Goal: Find specific page/section: Find specific page/section

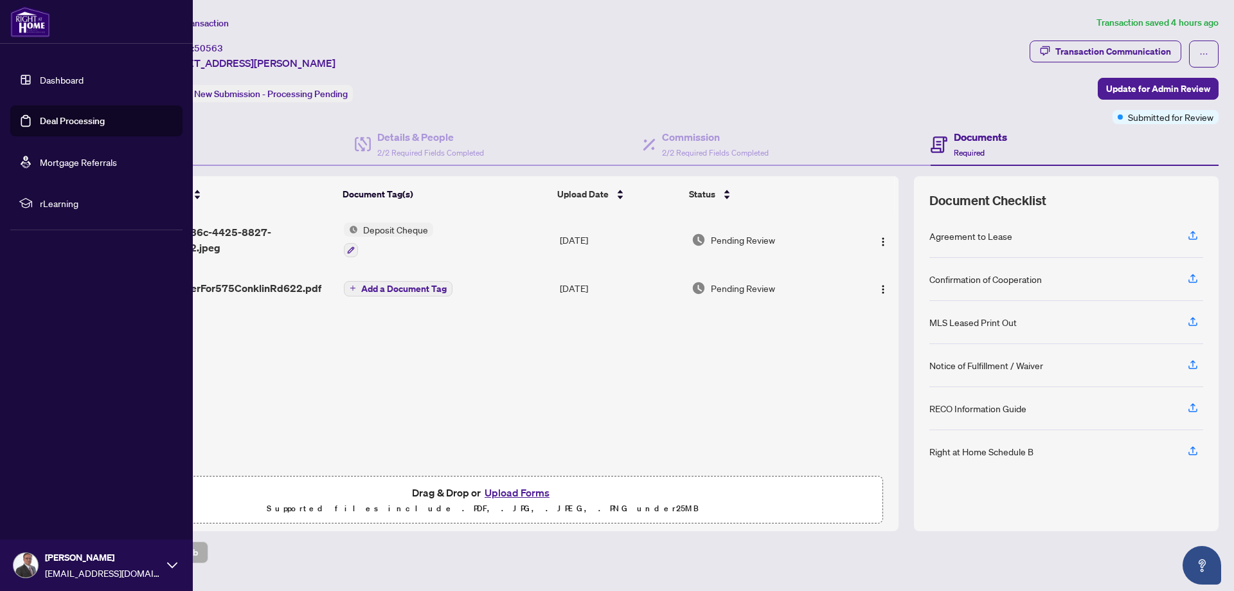
click at [76, 78] on link "Dashboard" at bounding box center [62, 80] width 44 height 12
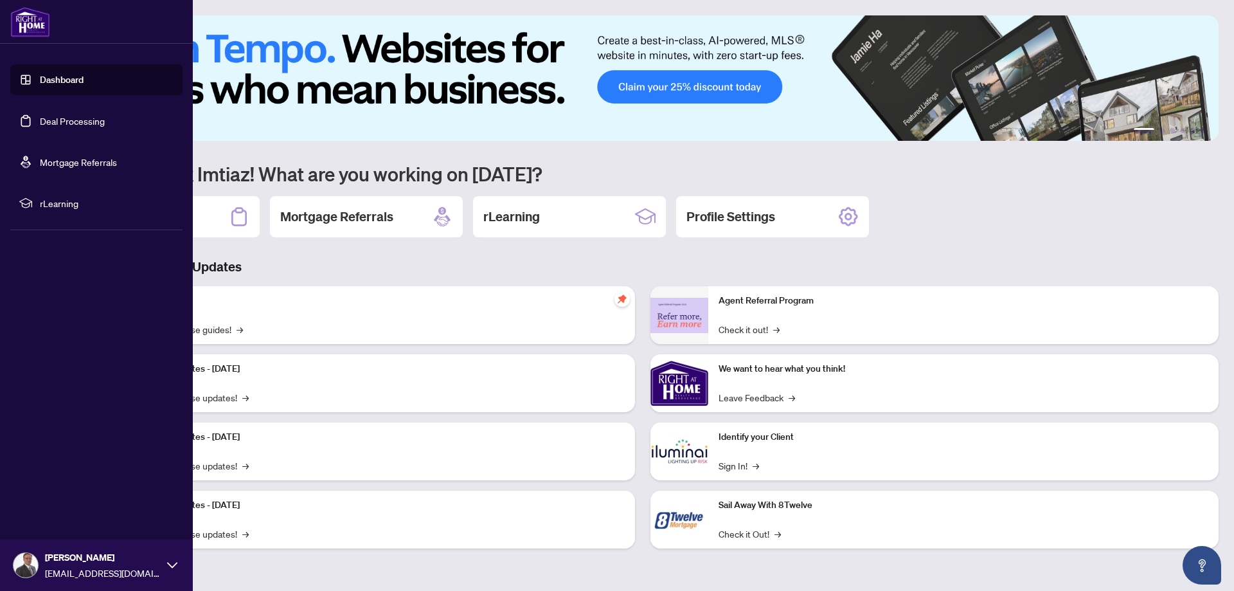
click at [66, 115] on link "Deal Processing" at bounding box center [72, 121] width 65 height 12
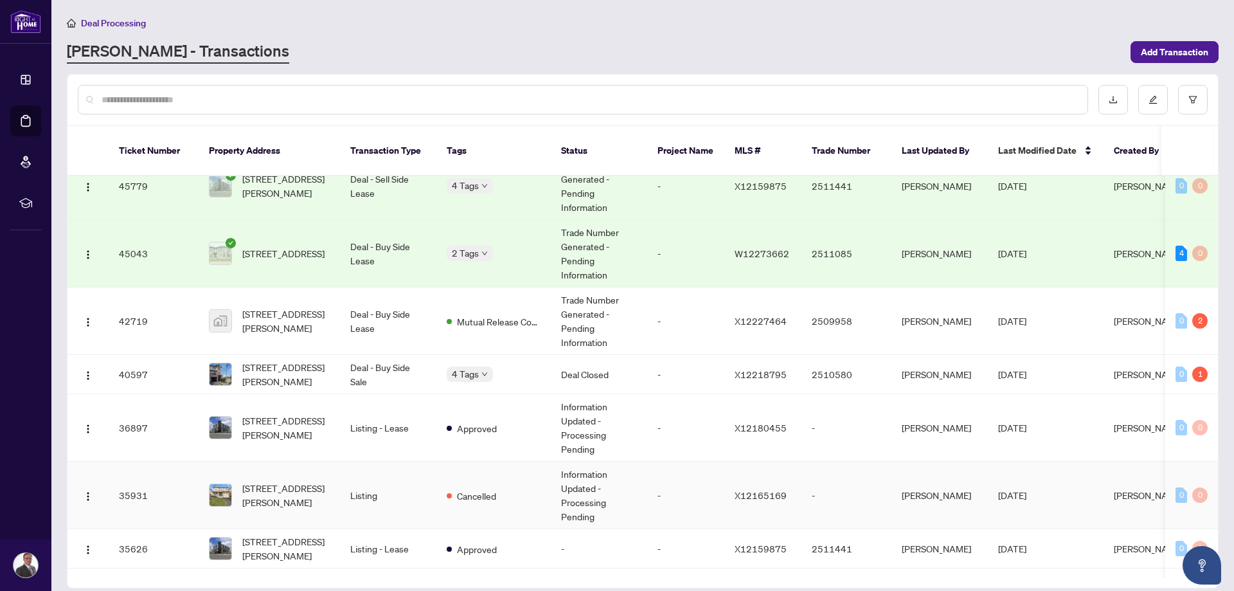
scroll to position [257, 0]
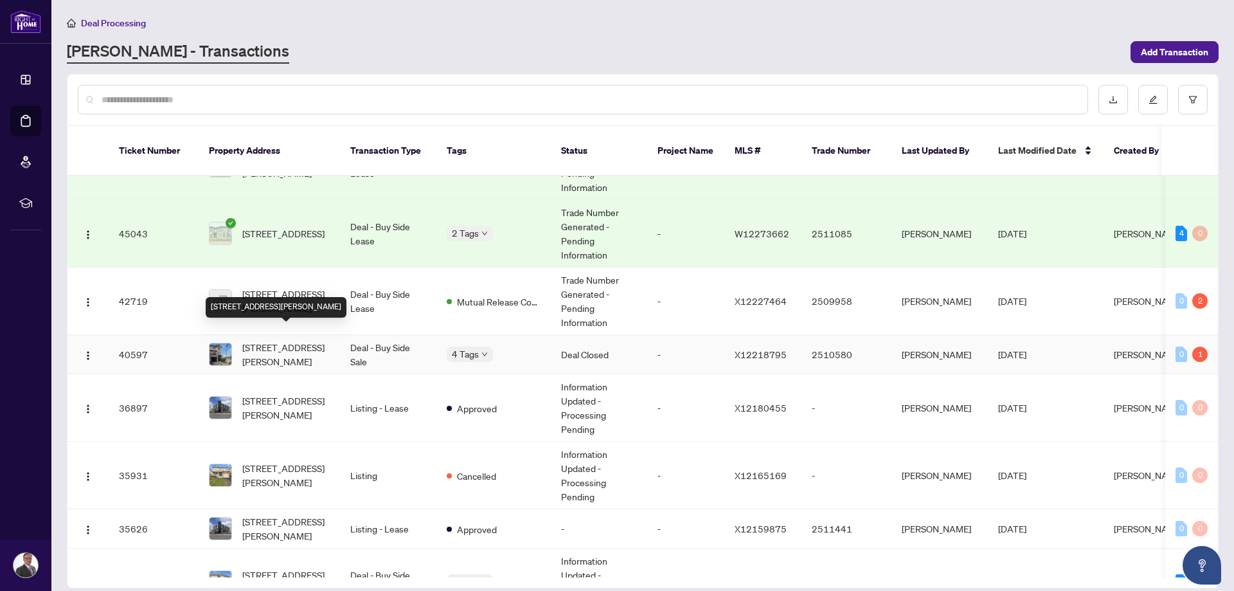
click at [266, 345] on span "67 CROSSINGS Way, Hamilton, Ontario L9R 1P0, Canada" at bounding box center [285, 354] width 87 height 28
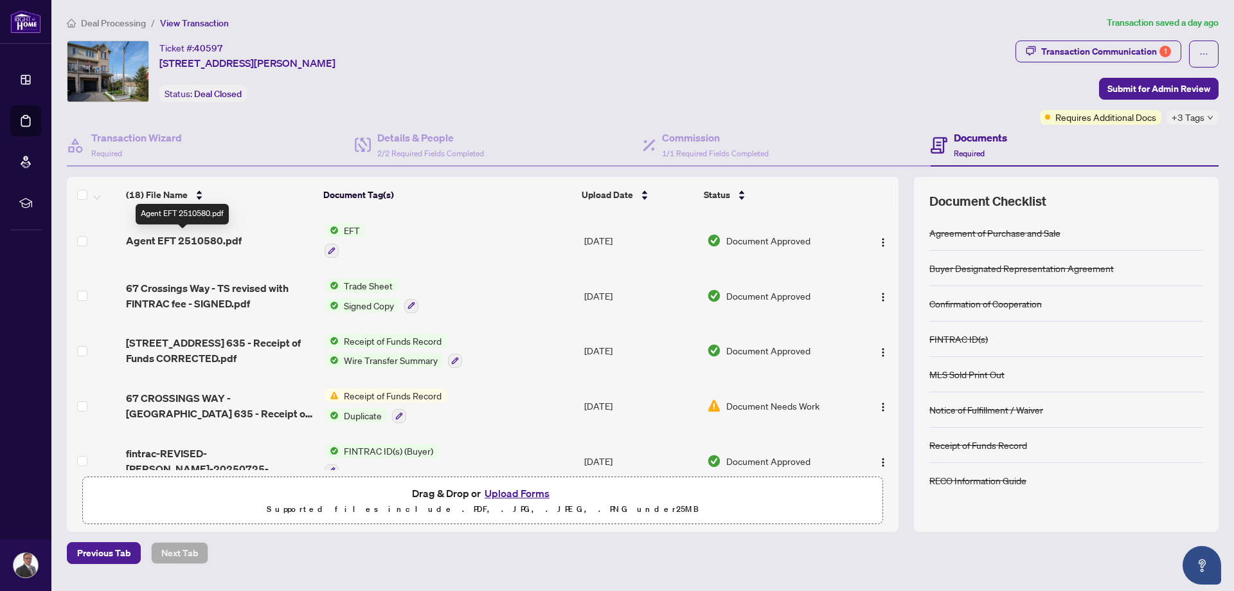
click at [208, 242] on span "Agent EFT 2510580.pdf" at bounding box center [184, 240] width 116 height 15
